Goal: Task Accomplishment & Management: Manage account settings

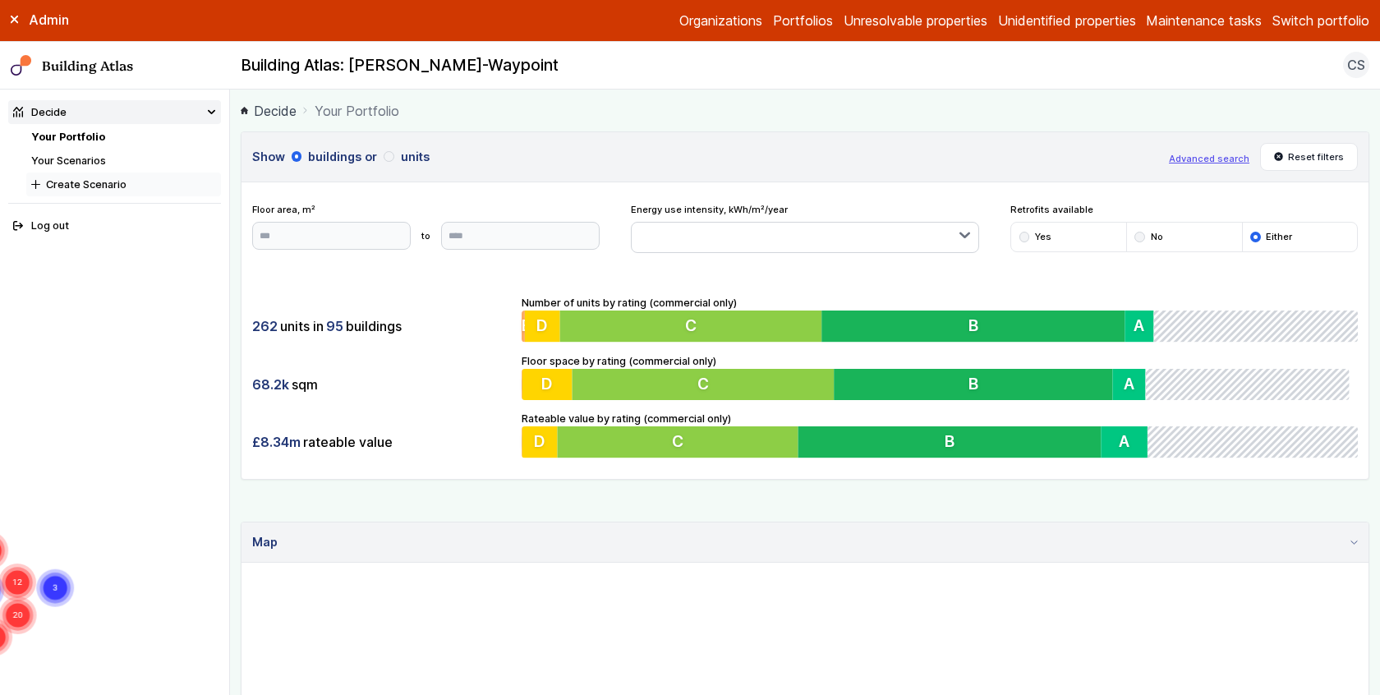
scroll to position [33, 0]
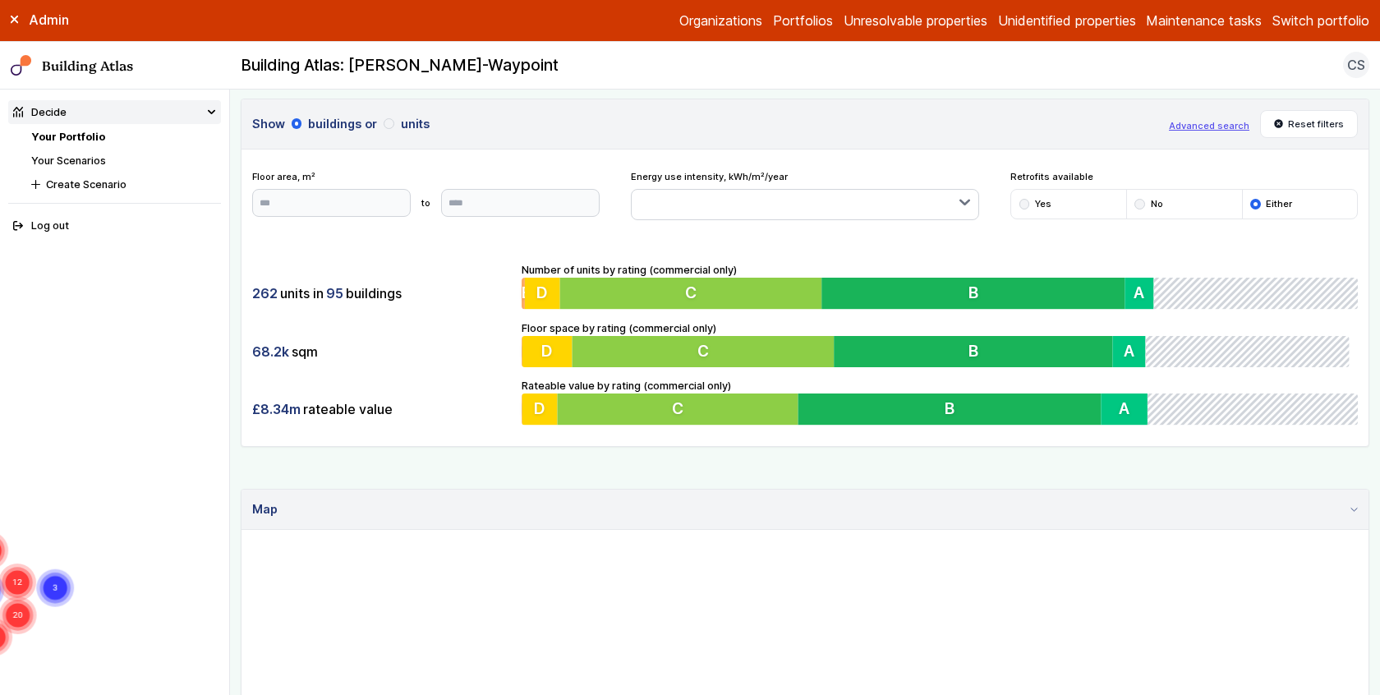
click at [80, 161] on link "Your Scenarios" at bounding box center [68, 160] width 75 height 12
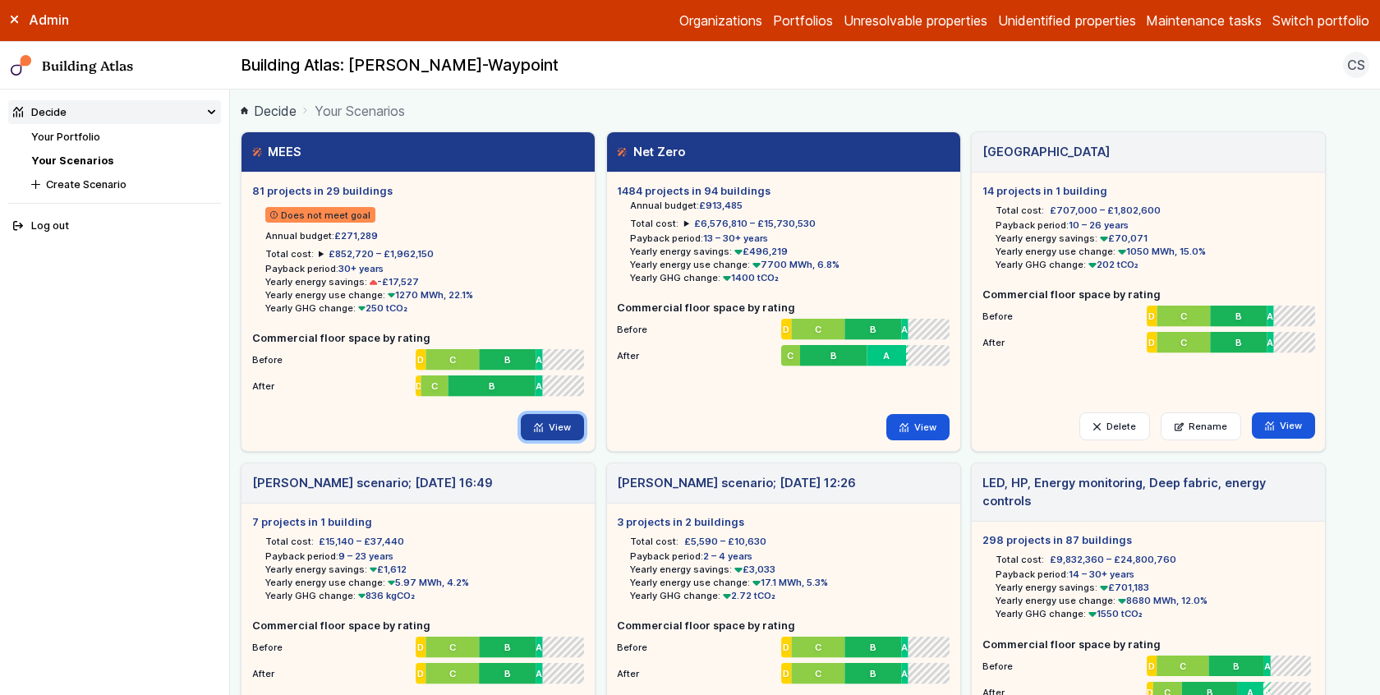
click at [559, 423] on link "View" at bounding box center [552, 427] width 63 height 26
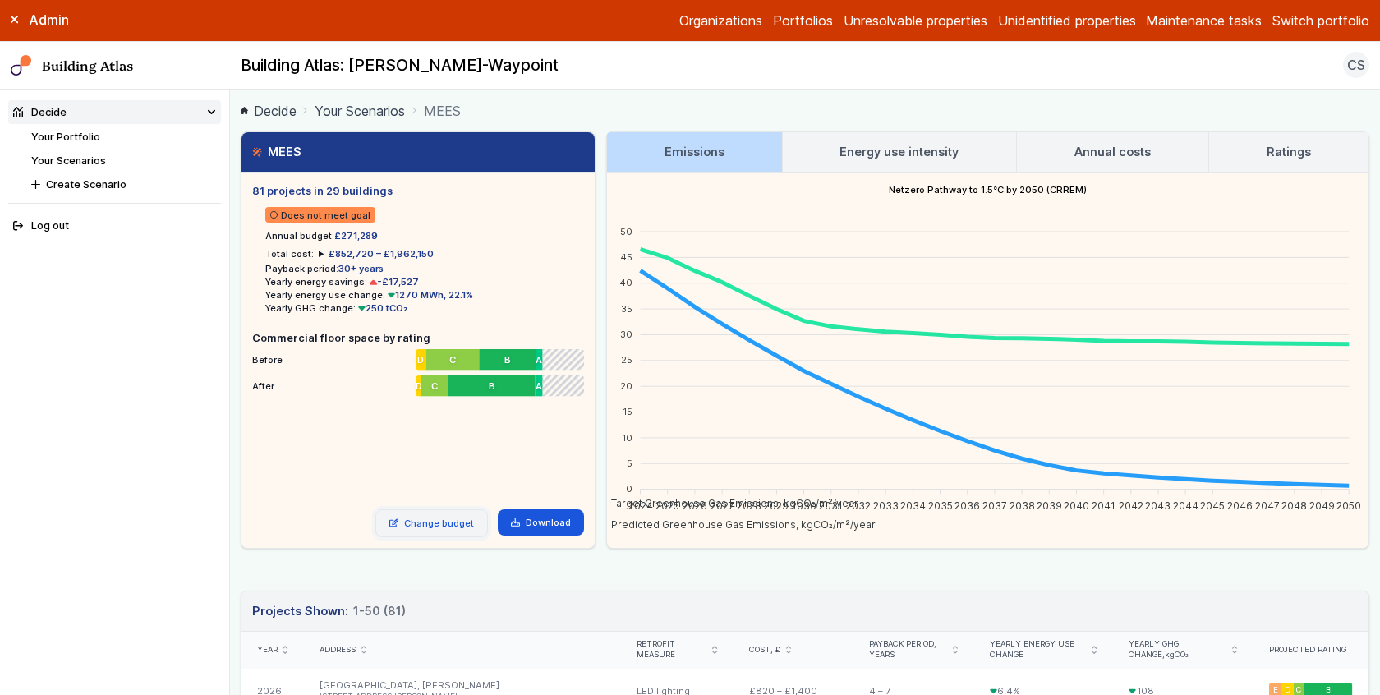
click at [447, 521] on link "Change budget" at bounding box center [431, 523] width 113 height 28
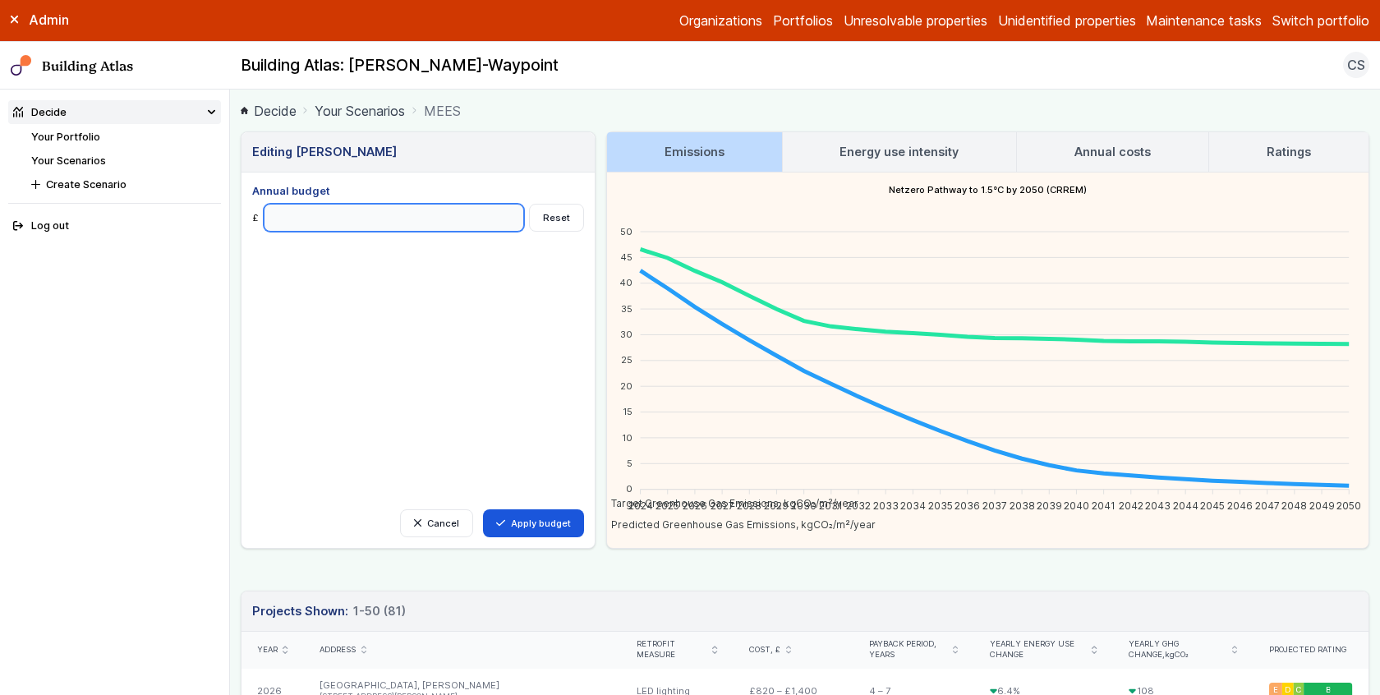
click at [326, 221] on input "******" at bounding box center [394, 218] width 260 height 28
type input "*******"
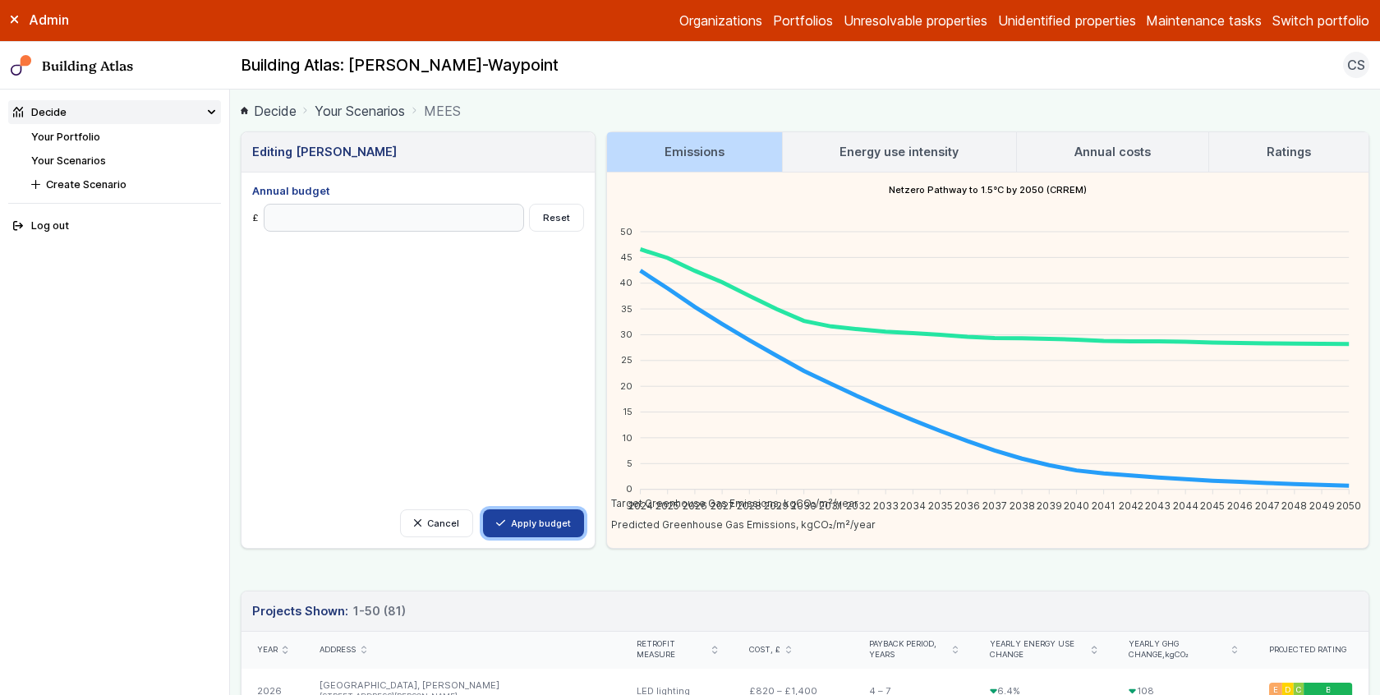
click at [518, 516] on button "Apply budget" at bounding box center [533, 523] width 101 height 28
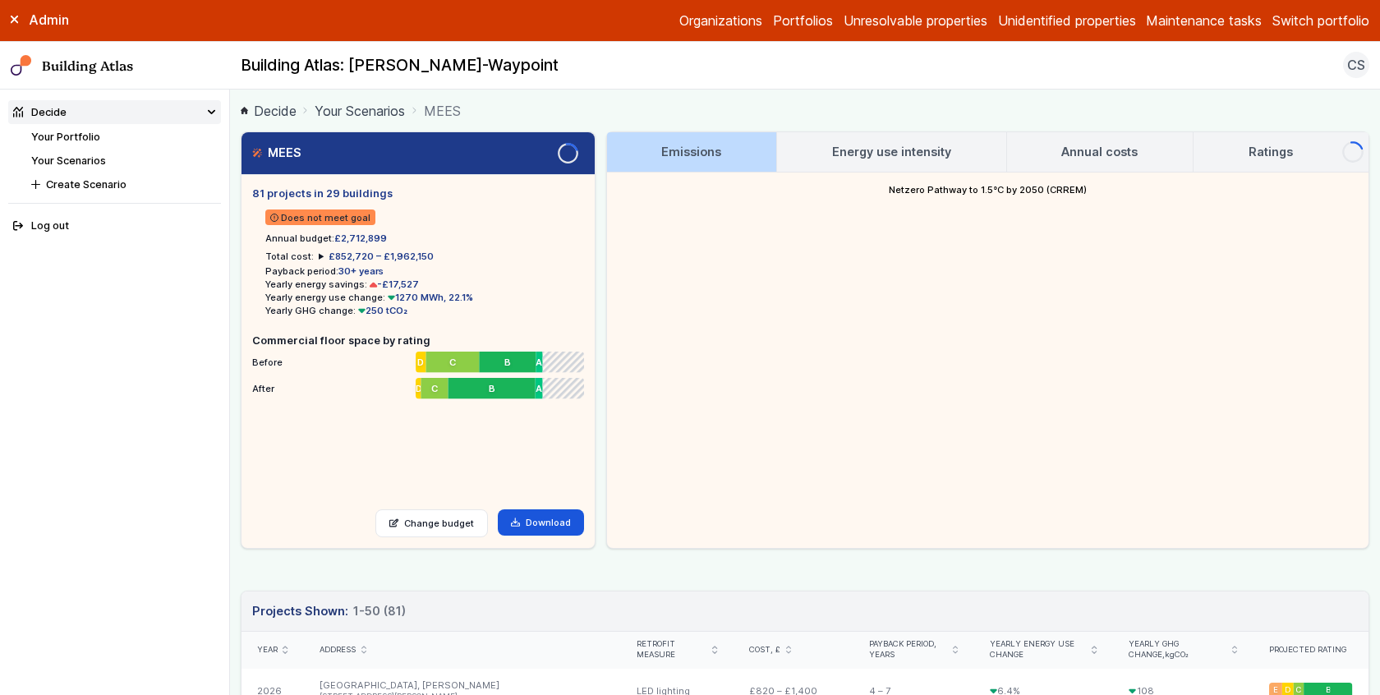
click at [319, 254] on summary "£852,720 – £1,962,150" at bounding box center [376, 256] width 115 height 13
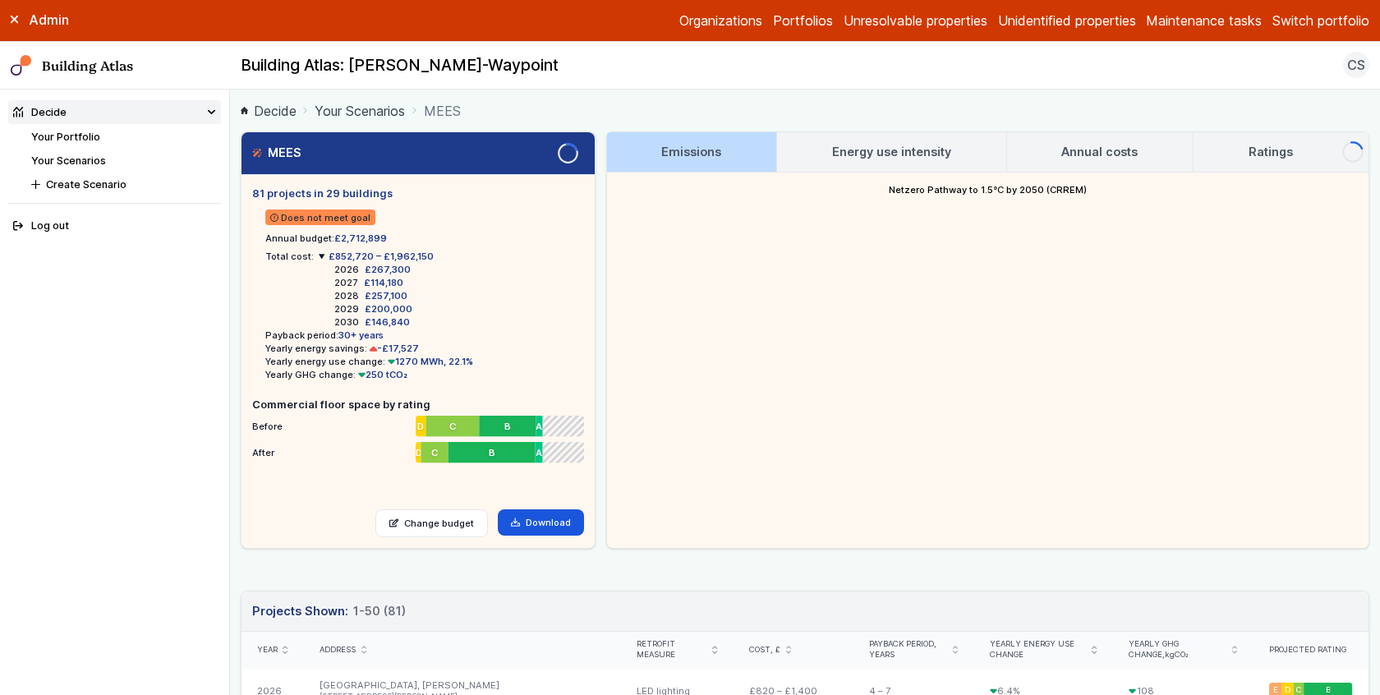
click at [319, 256] on summary "£852,720 – £1,962,150" at bounding box center [376, 256] width 115 height 13
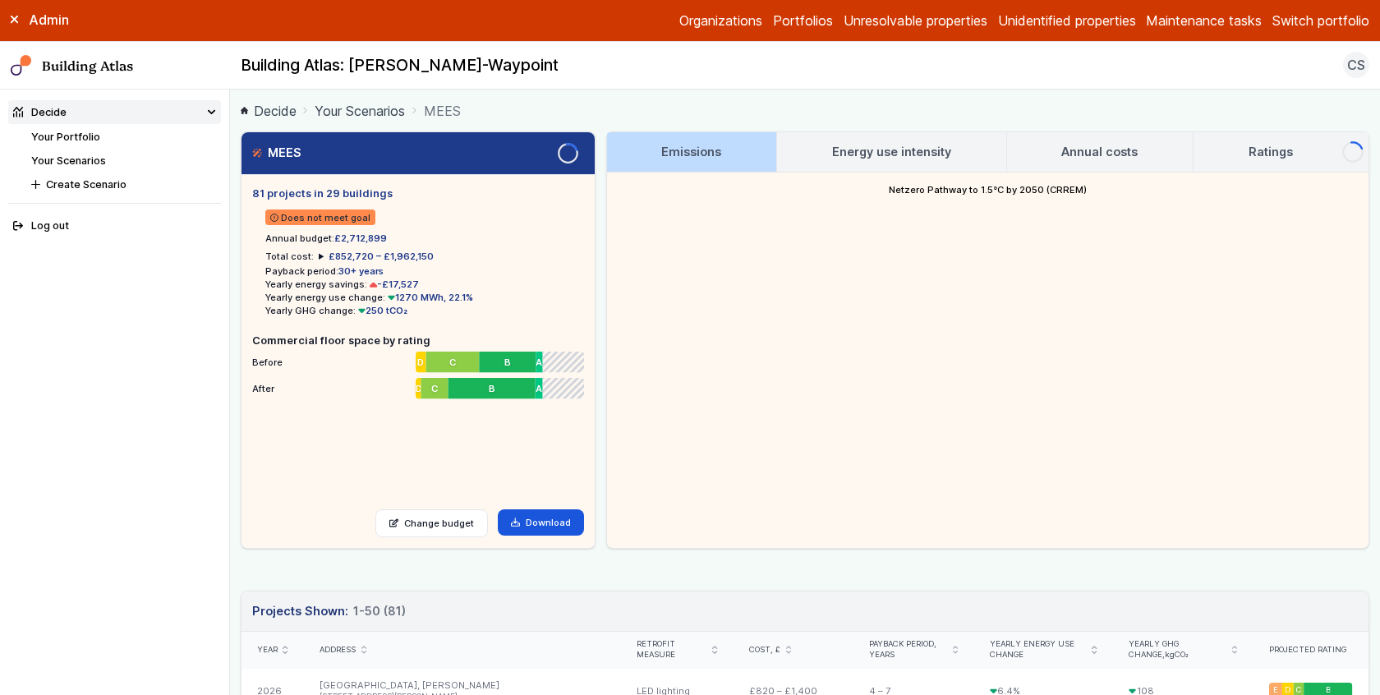
click at [319, 256] on summary "£852,720 – £1,962,150" at bounding box center [376, 256] width 115 height 13
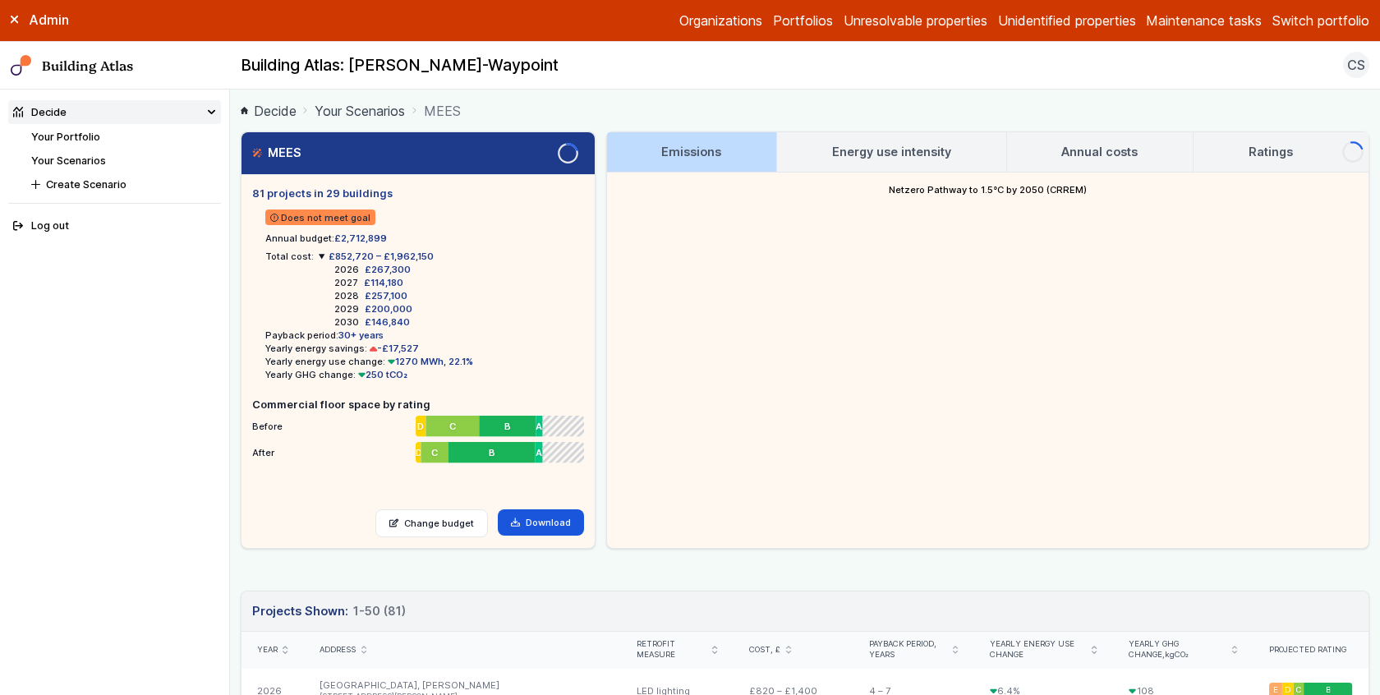
click at [319, 256] on summary "£852,720 – £1,962,150" at bounding box center [376, 256] width 115 height 13
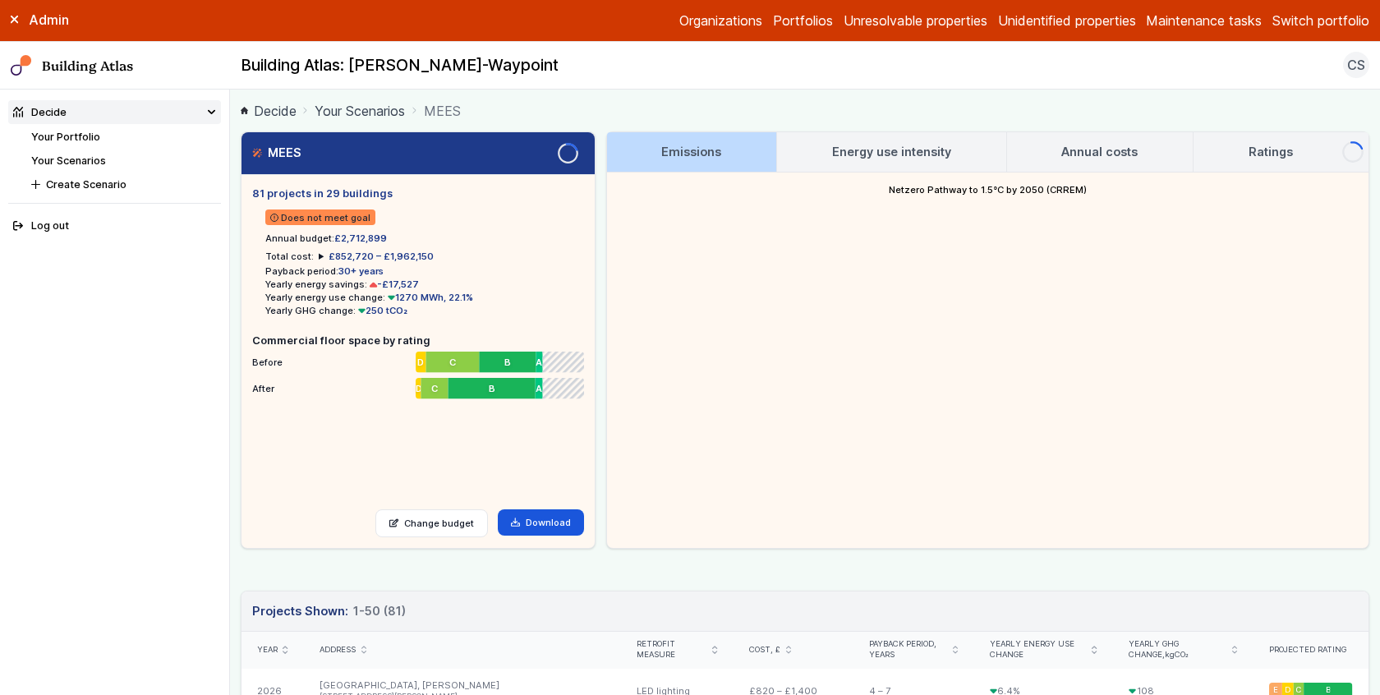
click at [370, 283] on icon at bounding box center [373, 285] width 7 height 5
click at [319, 256] on summary "£852,720 – £1,962,150" at bounding box center [376, 256] width 115 height 13
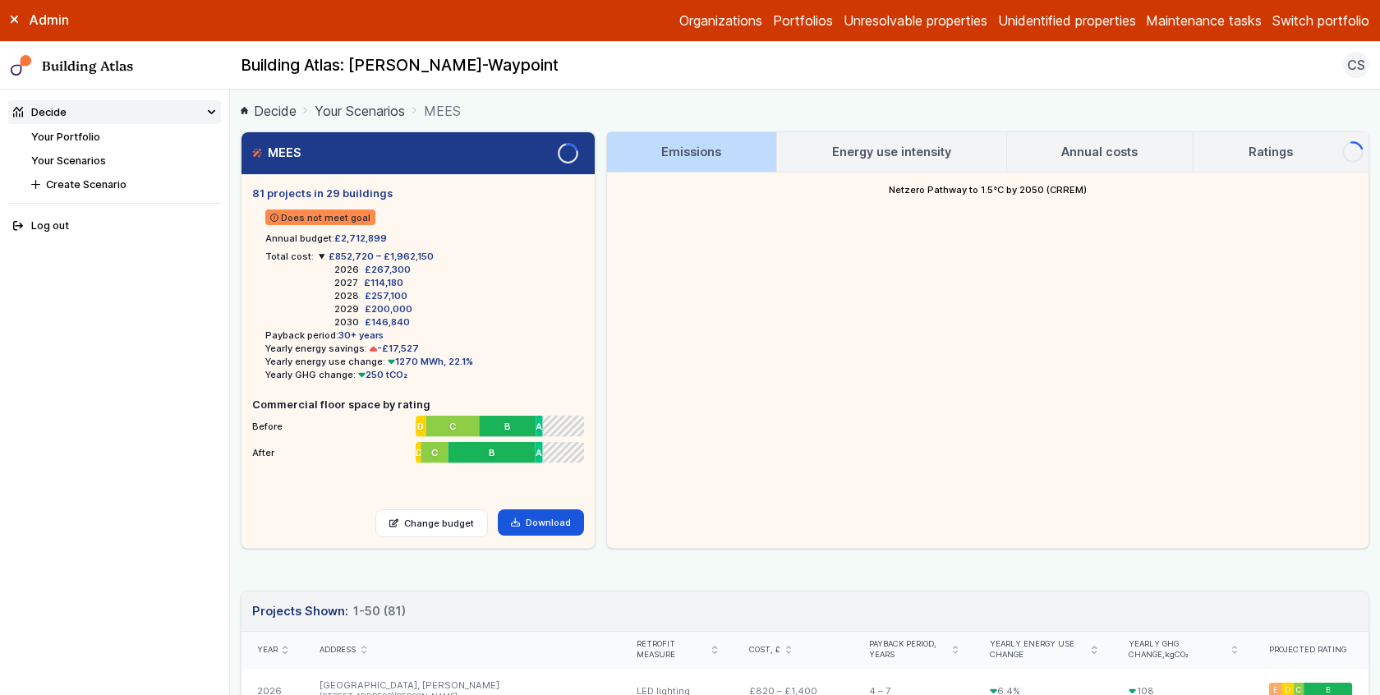
click at [319, 256] on summary "£852,720 – £1,962,150" at bounding box center [376, 256] width 115 height 13
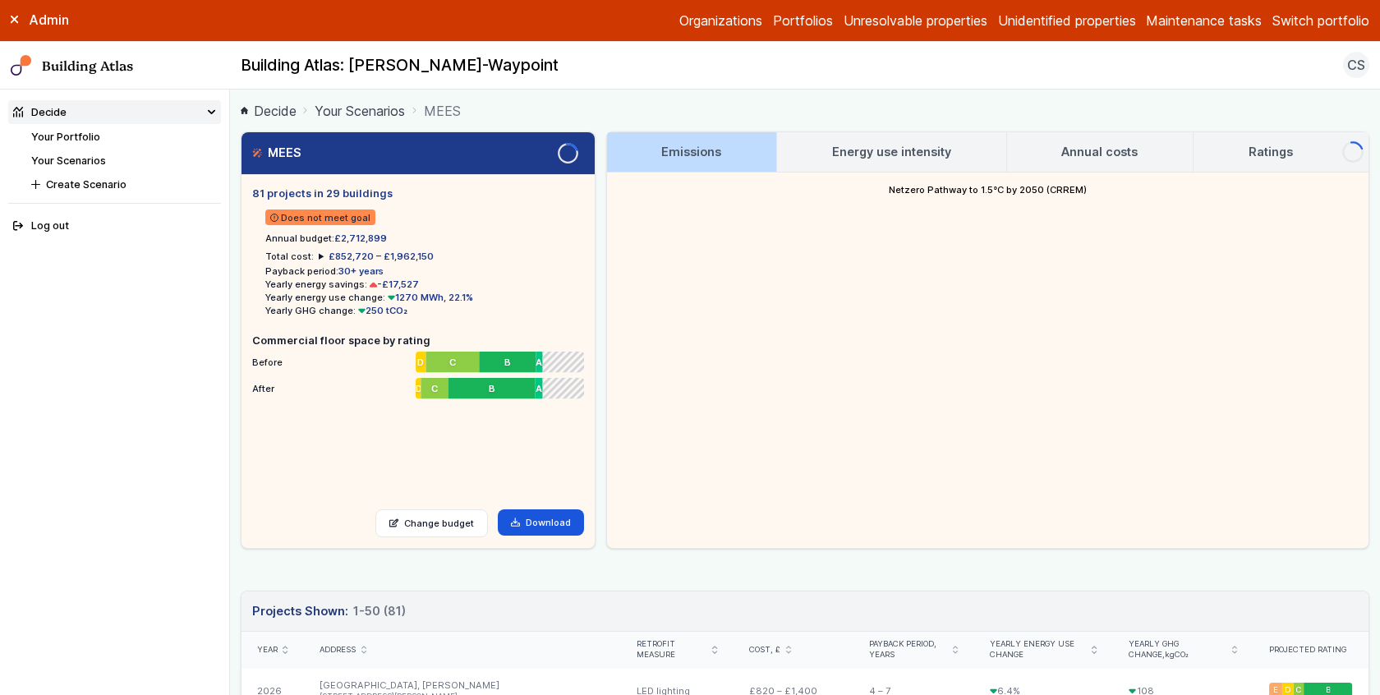
click at [319, 256] on summary "£852,720 – £1,962,150" at bounding box center [376, 256] width 115 height 13
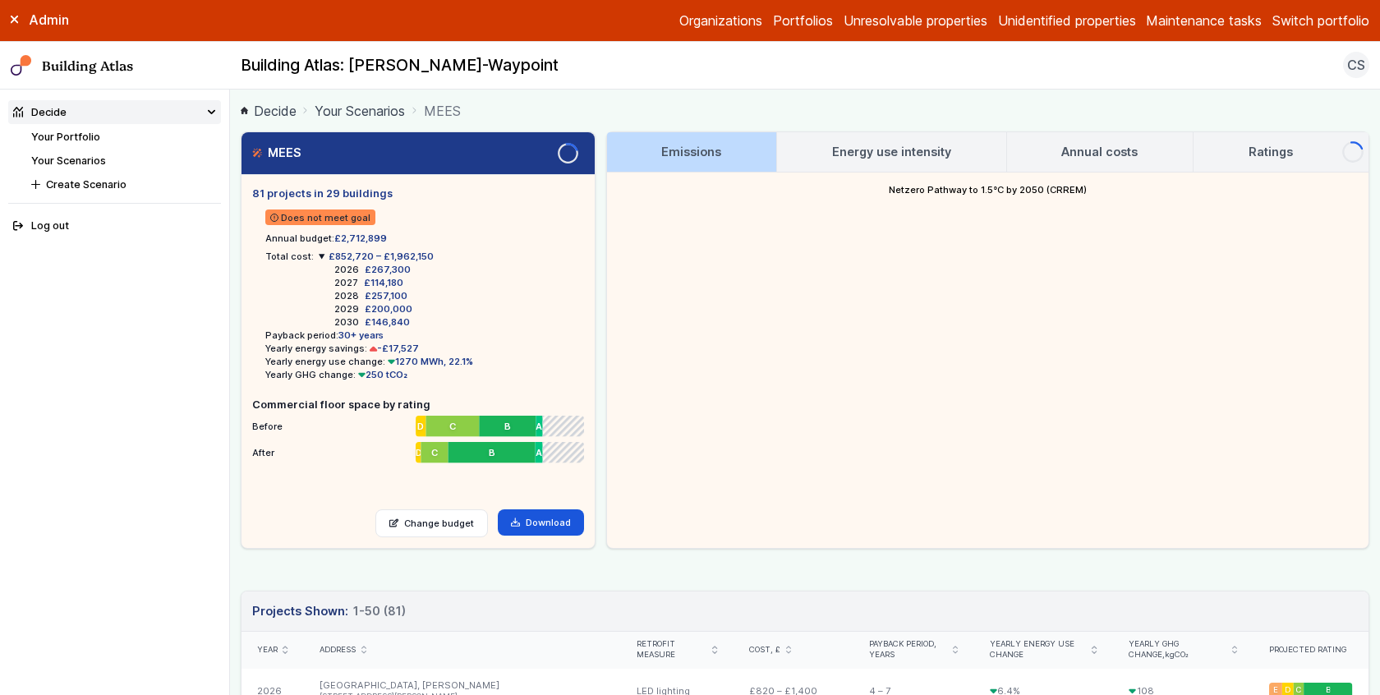
click at [319, 256] on summary "£852,720 – £1,962,150" at bounding box center [376, 256] width 115 height 13
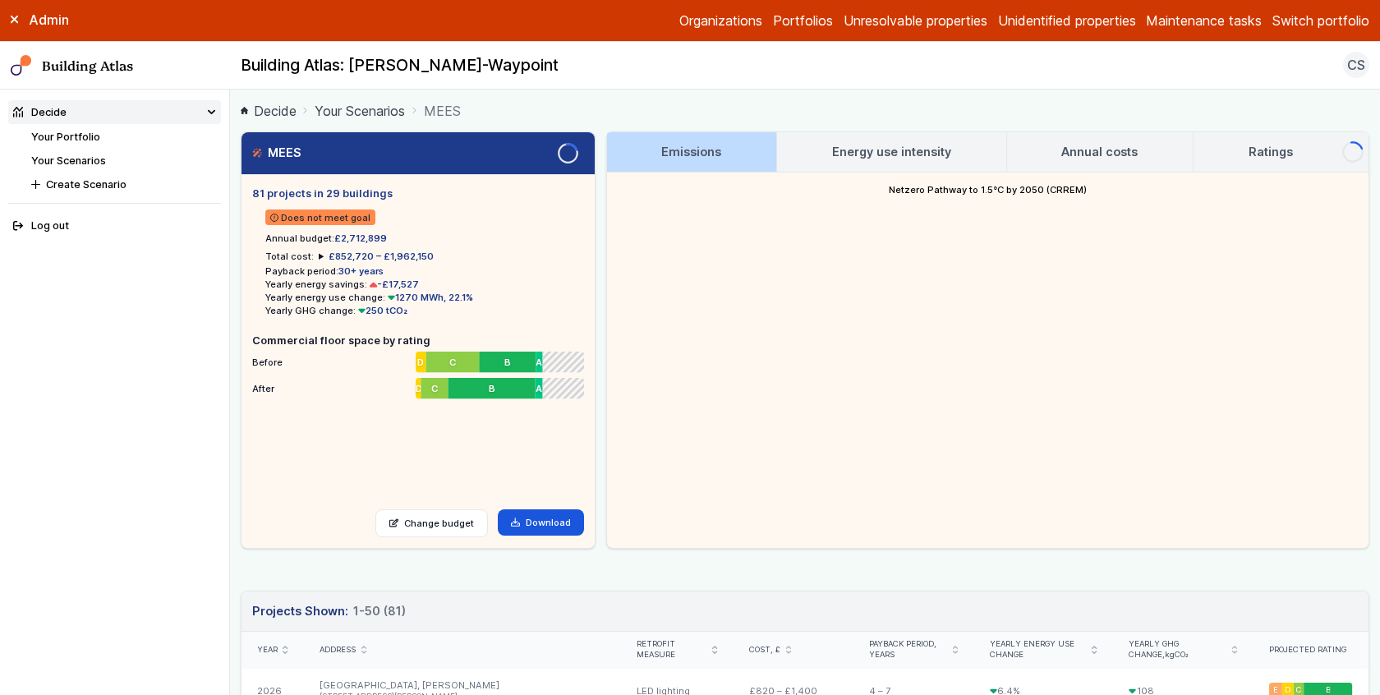
click at [319, 256] on summary "£852,720 – £1,962,150" at bounding box center [376, 256] width 115 height 13
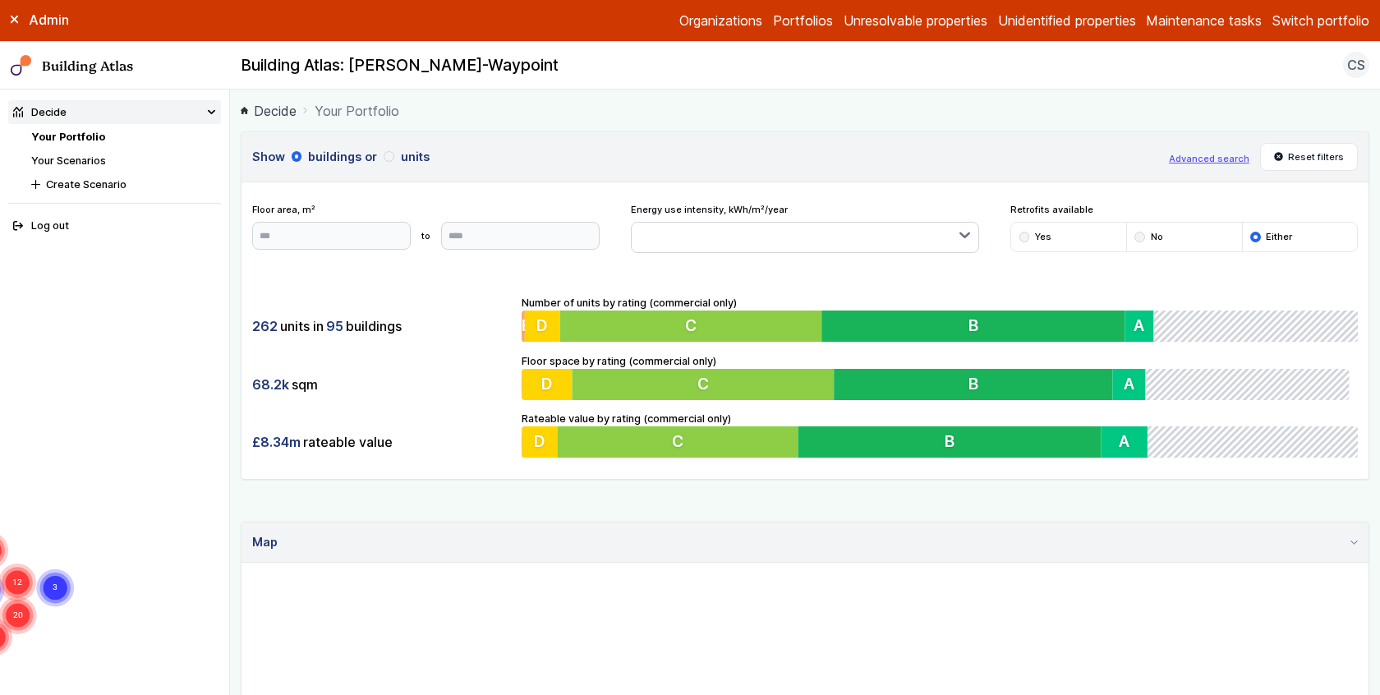
click at [234, 304] on main "Decide Your Portfolio Show buildings or units Advanced search Reset filters Flo…" at bounding box center [805, 392] width 1150 height 605
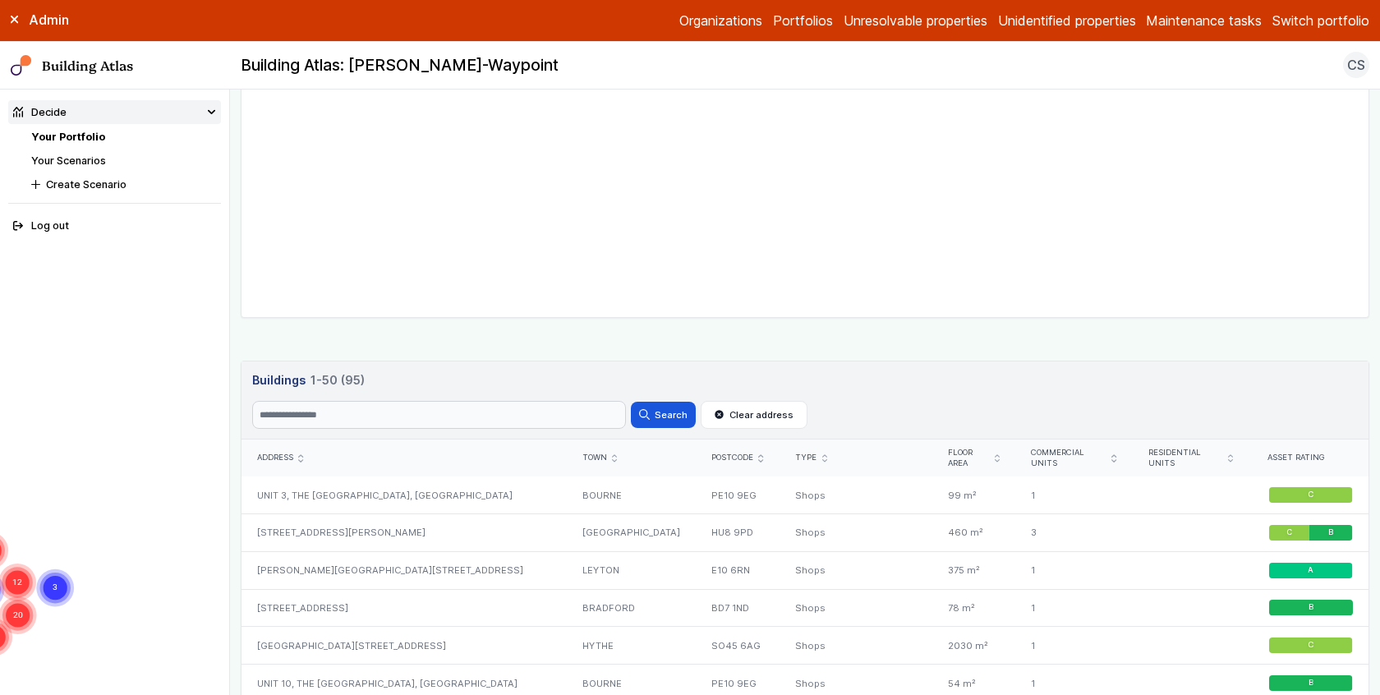
scroll to position [494, 0]
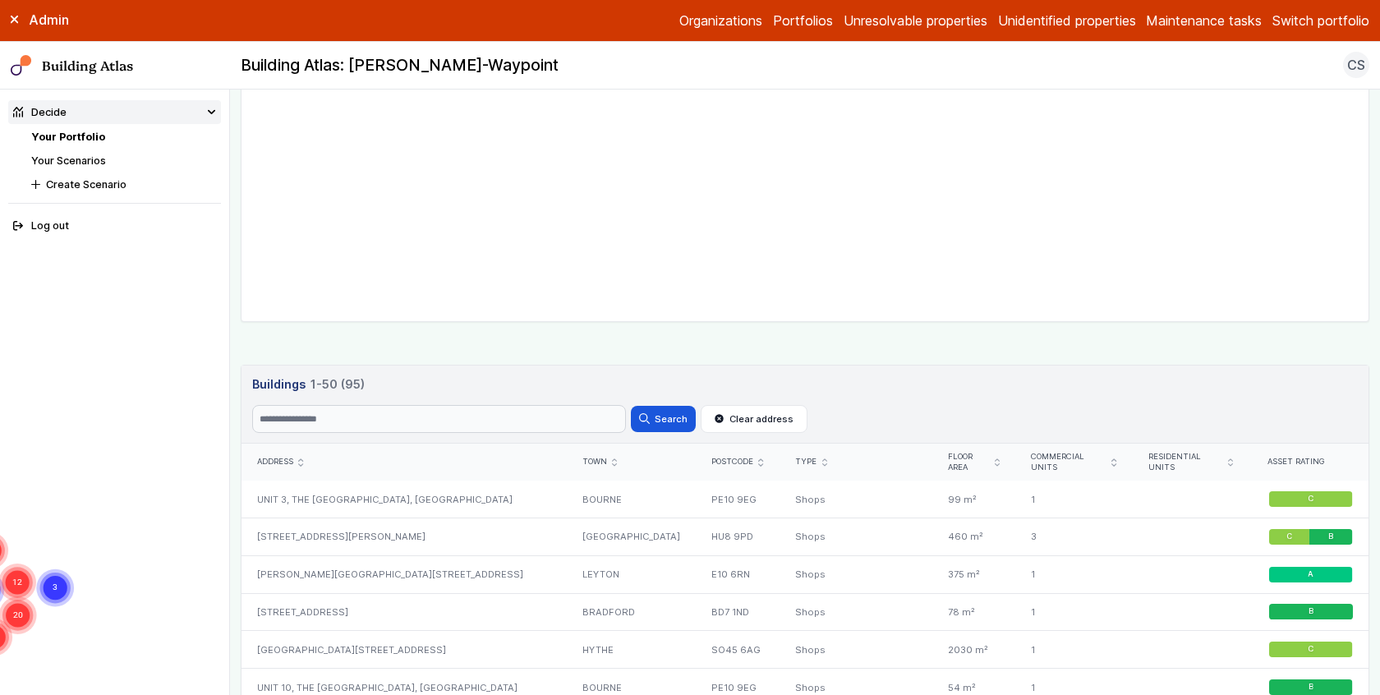
click at [371, 399] on header "Buildings 1-50 (95) Search Search Clear address" at bounding box center [805, 405] width 1127 height 79
click at [375, 414] on input "Search" at bounding box center [439, 419] width 374 height 28
click at [631, 406] on button "Search" at bounding box center [663, 419] width 64 height 26
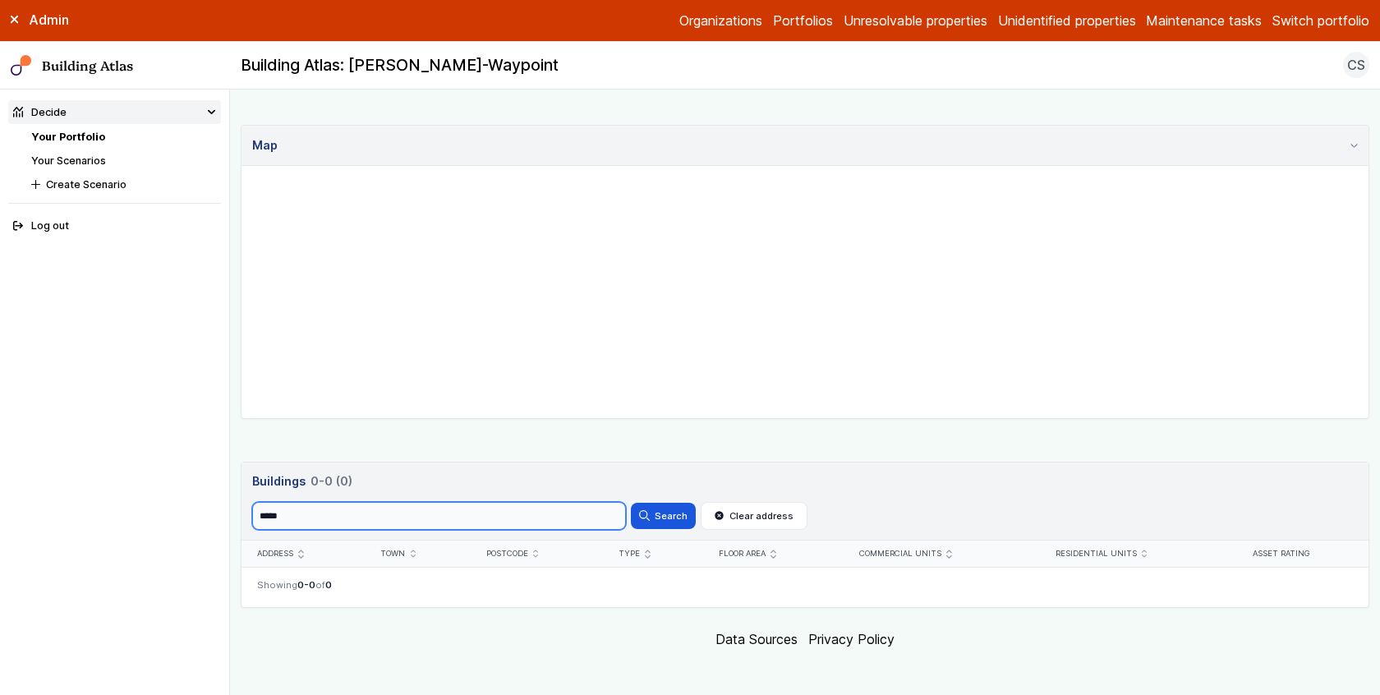
scroll to position [396, 0]
paste input "*"
type input "******"
click at [649, 513] on icon "submit" at bounding box center [644, 516] width 11 height 11
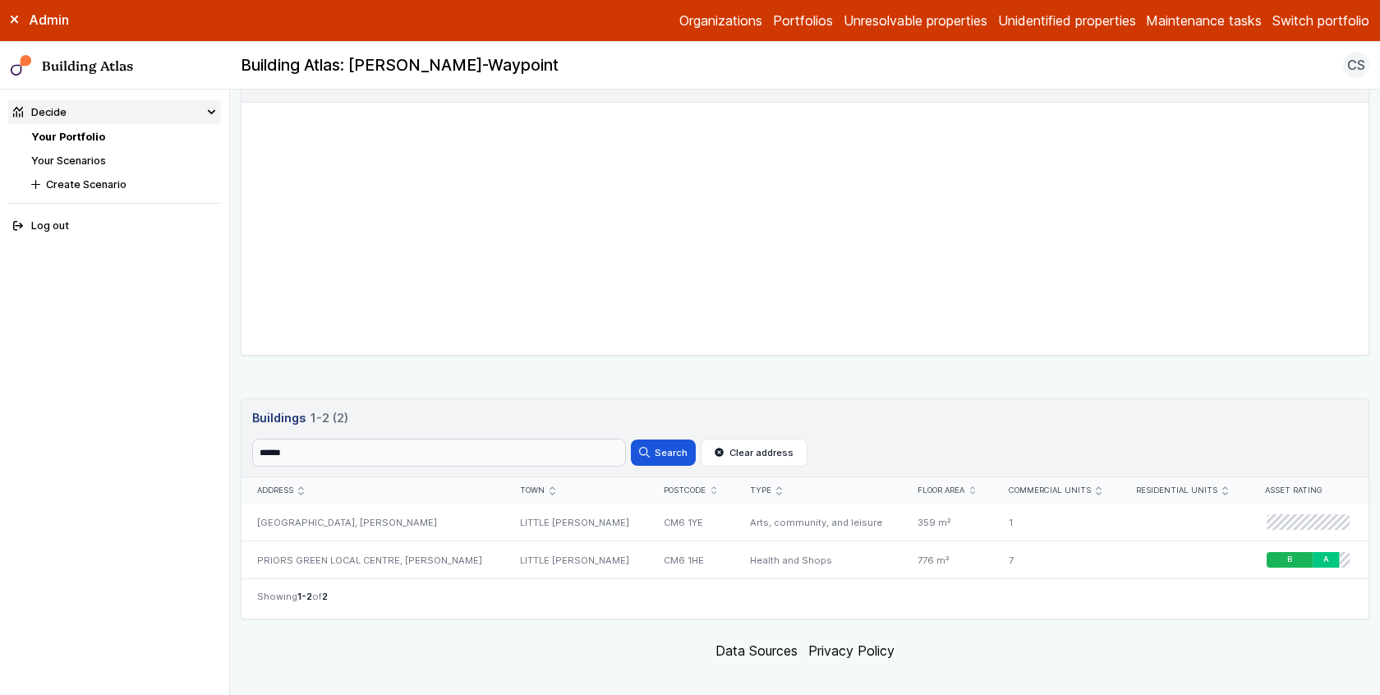
scroll to position [471, 0]
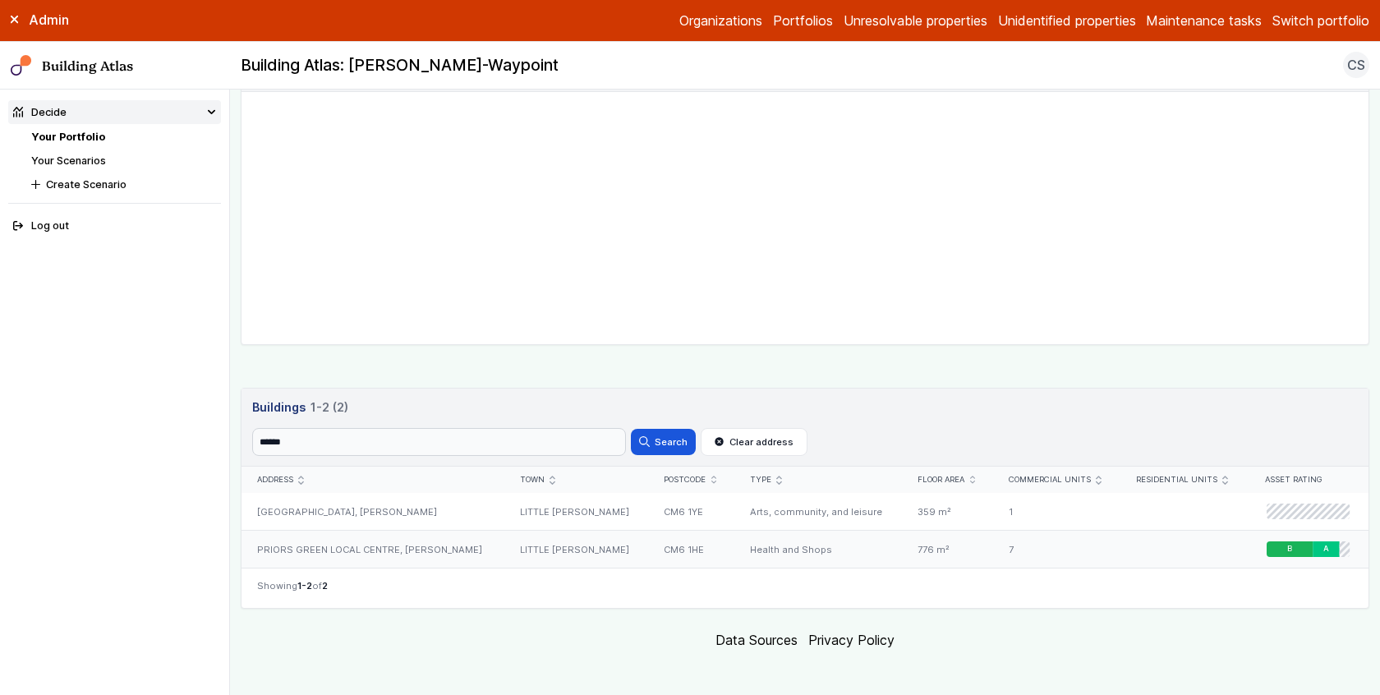
click at [429, 546] on div "PRIORS GREEN LOCAL CENTRE, BENNET CANFIELD" at bounding box center [373, 549] width 263 height 37
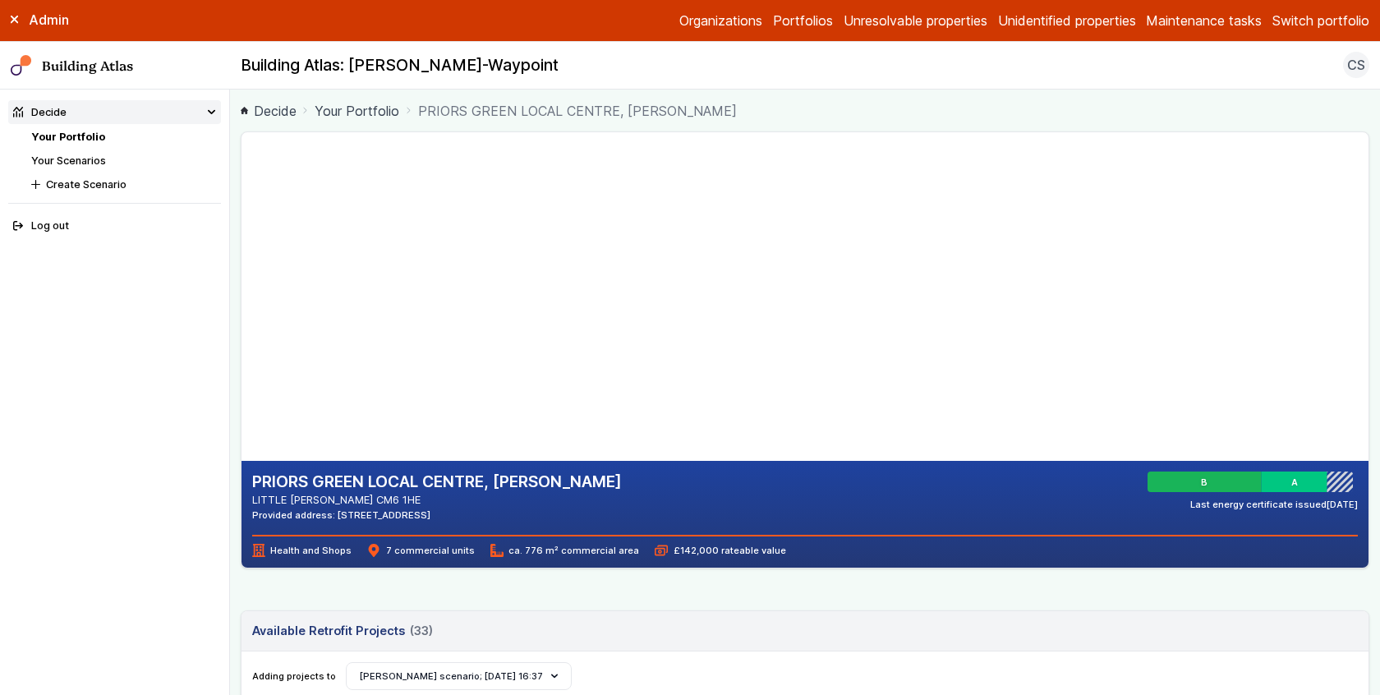
scroll to position [22, 0]
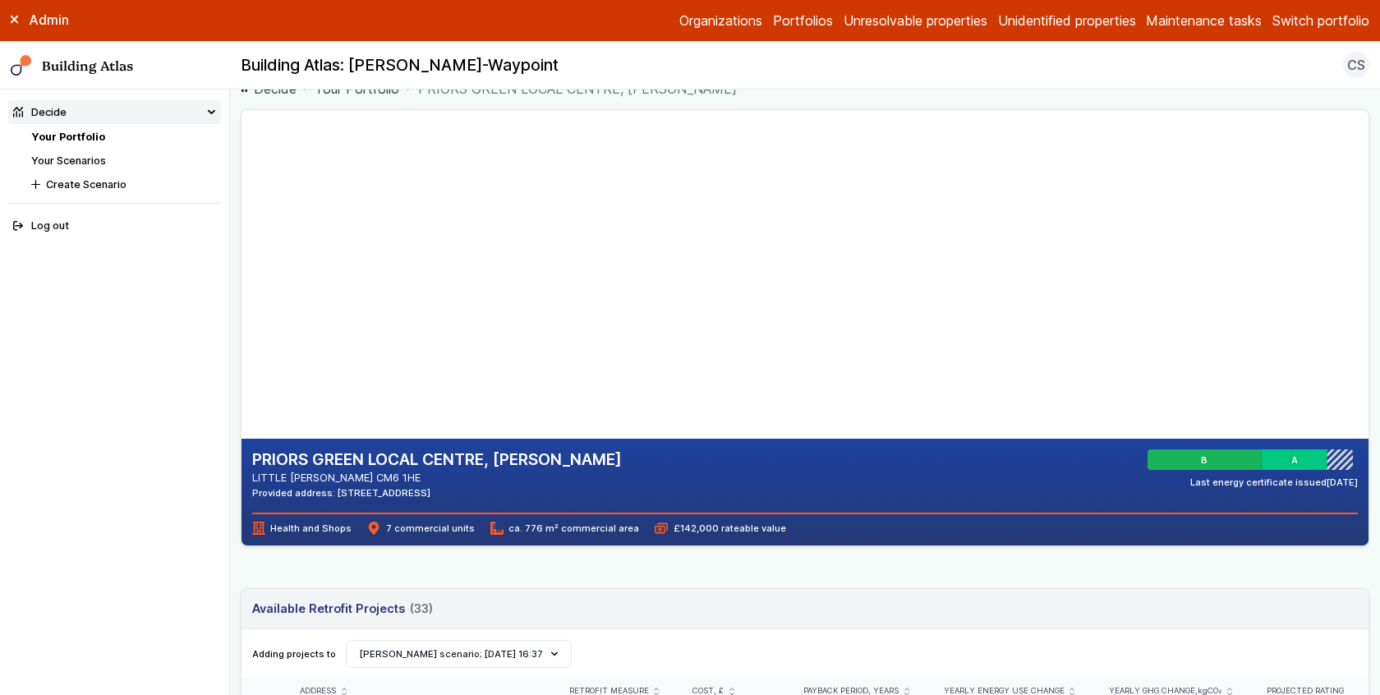
click at [237, 333] on main "Decide Your Portfolio PRIORS GREEN LOCAL CENTRE, BENNET CANFIELD PRIORS GREEN L…" at bounding box center [805, 392] width 1150 height 605
